Goal: Information Seeking & Learning: Learn about a topic

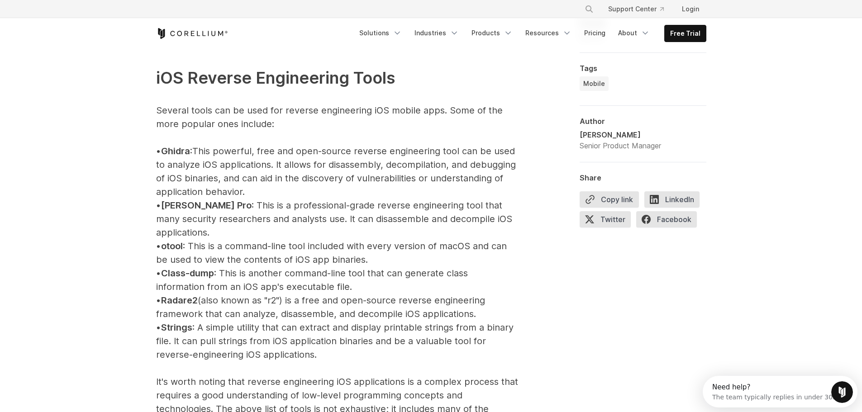
drag, startPoint x: 209, startPoint y: 151, endPoint x: 349, endPoint y: 195, distance: 147.2
click at [349, 195] on p "iOS Reverse Engineering Tools Several tools can be used for reverse engineering…" at bounding box center [337, 347] width 362 height 619
click at [349, 191] on p "iOS Reverse Engineering Tools Several tools can be used for reverse engineering…" at bounding box center [337, 347] width 362 height 619
click at [304, 151] on p "iOS Reverse Engineering Tools Several tools can be used for reverse engineering…" at bounding box center [337, 347] width 362 height 619
click at [246, 151] on p "iOS Reverse Engineering Tools Several tools can be used for reverse engineering…" at bounding box center [337, 347] width 362 height 619
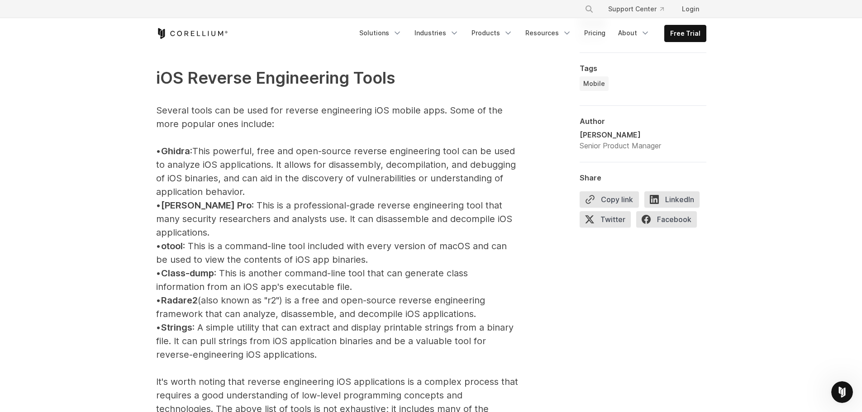
click at [230, 149] on p "iOS Reverse Engineering Tools Several tools can be used for reverse engineering…" at bounding box center [337, 347] width 362 height 619
drag, startPoint x: 204, startPoint y: 152, endPoint x: 354, endPoint y: 189, distance: 154.1
click at [354, 189] on p "iOS Reverse Engineering Tools Several tools can be used for reverse engineering…" at bounding box center [337, 347] width 362 height 619
click at [354, 190] on p "iOS Reverse Engineering Tools Several tools can be used for reverse engineering…" at bounding box center [337, 347] width 362 height 619
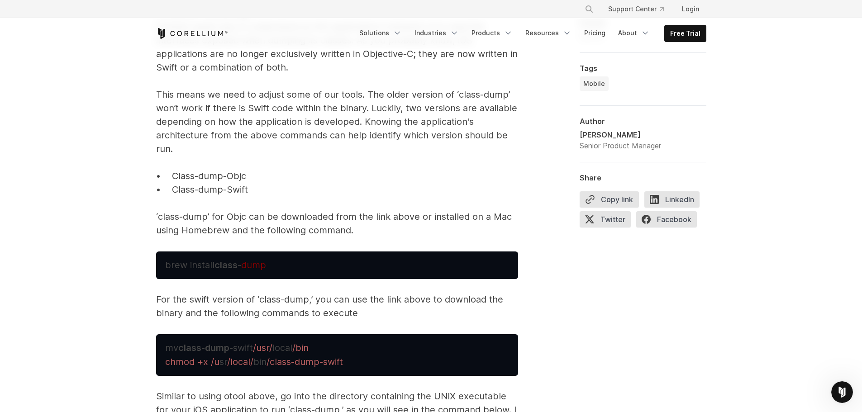
scroll to position [3076, 0]
